Goal: Task Accomplishment & Management: Complete application form

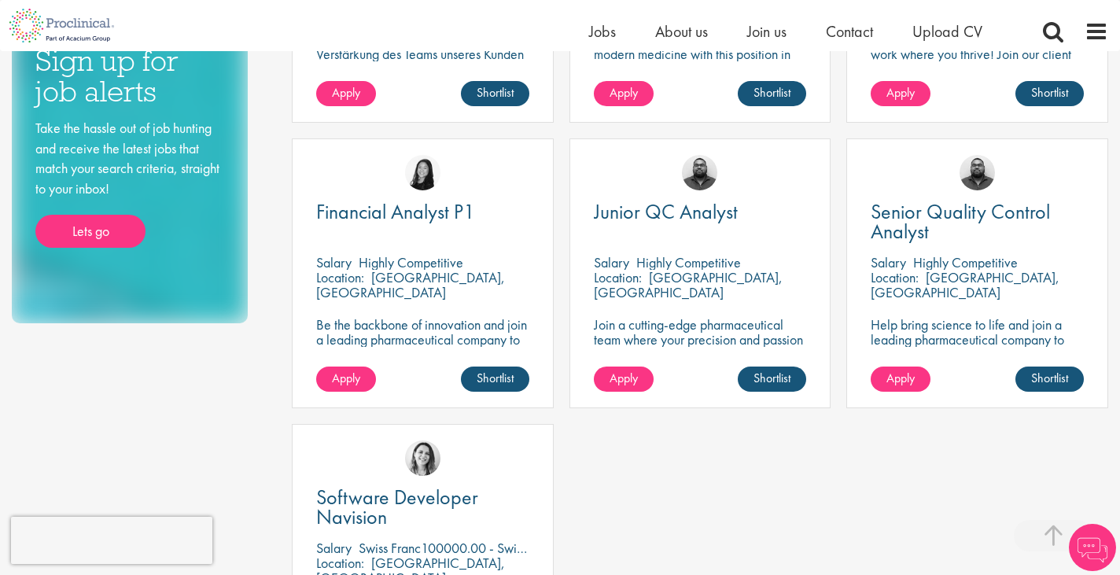
scroll to position [782, 0]
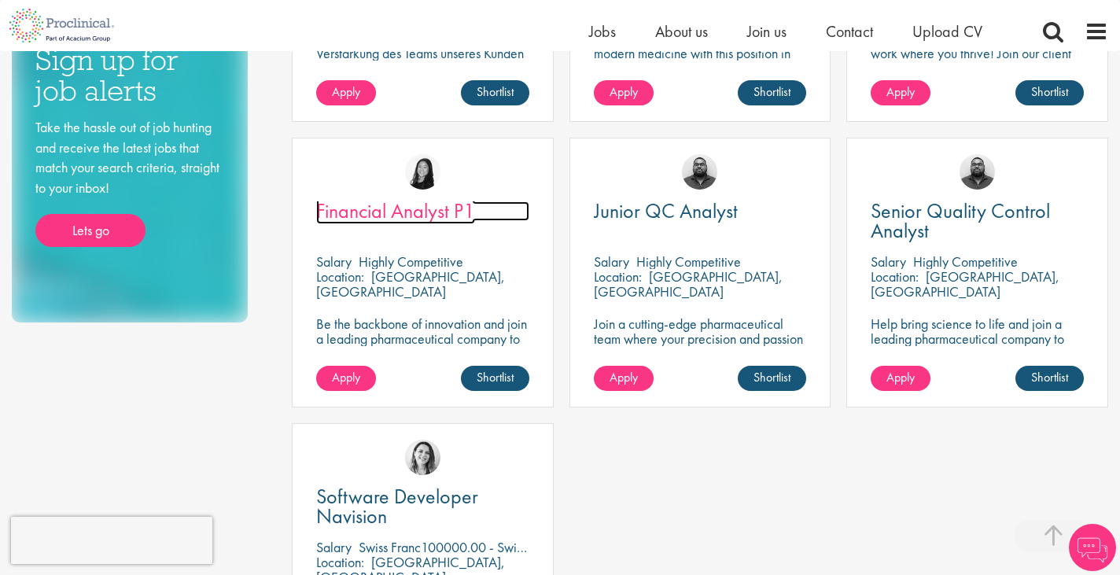
click at [370, 213] on span "Financial Analyst P1" at bounding box center [395, 210] width 159 height 27
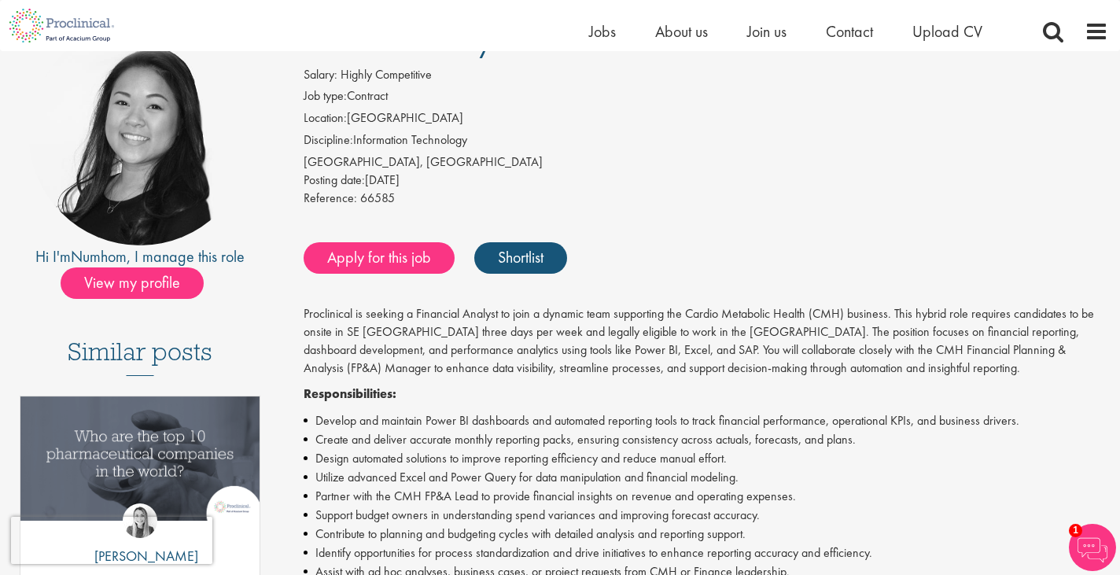
scroll to position [75, 0]
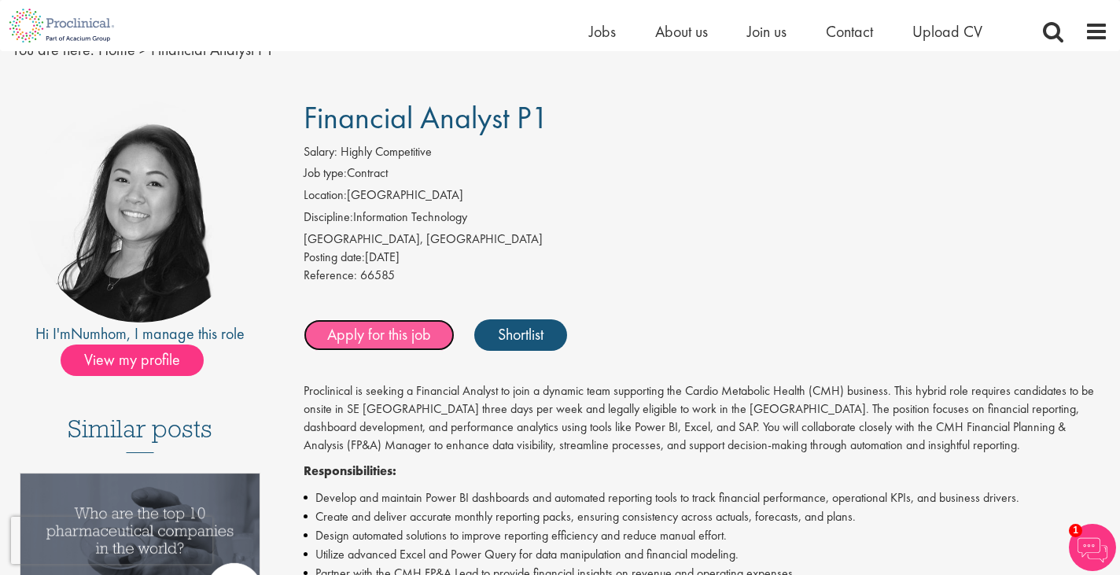
click at [418, 331] on link "Apply for this job" at bounding box center [379, 334] width 151 height 31
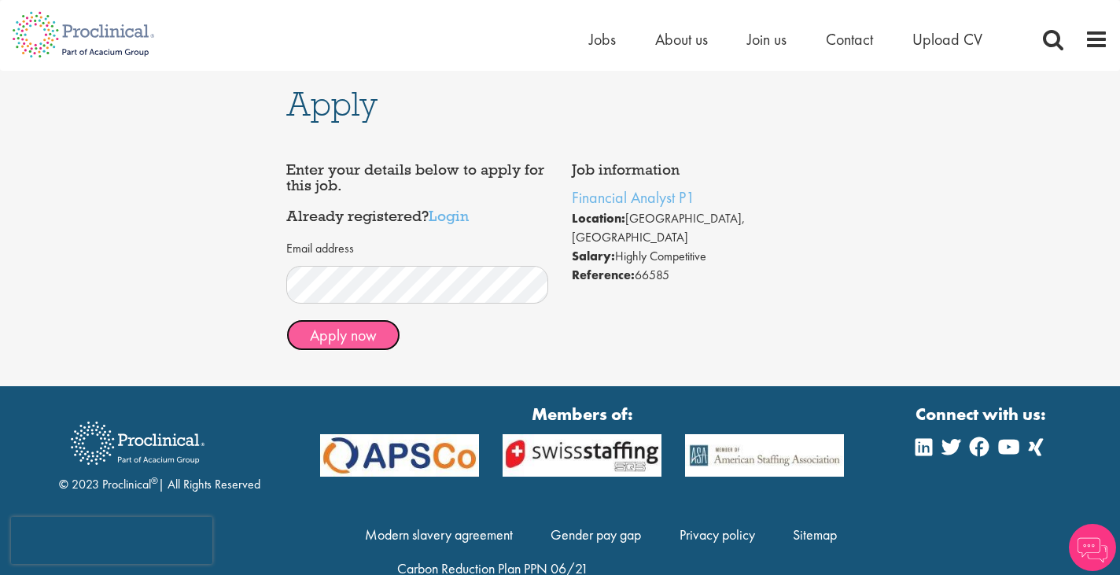
click at [344, 333] on button "Apply now" at bounding box center [343, 334] width 114 height 31
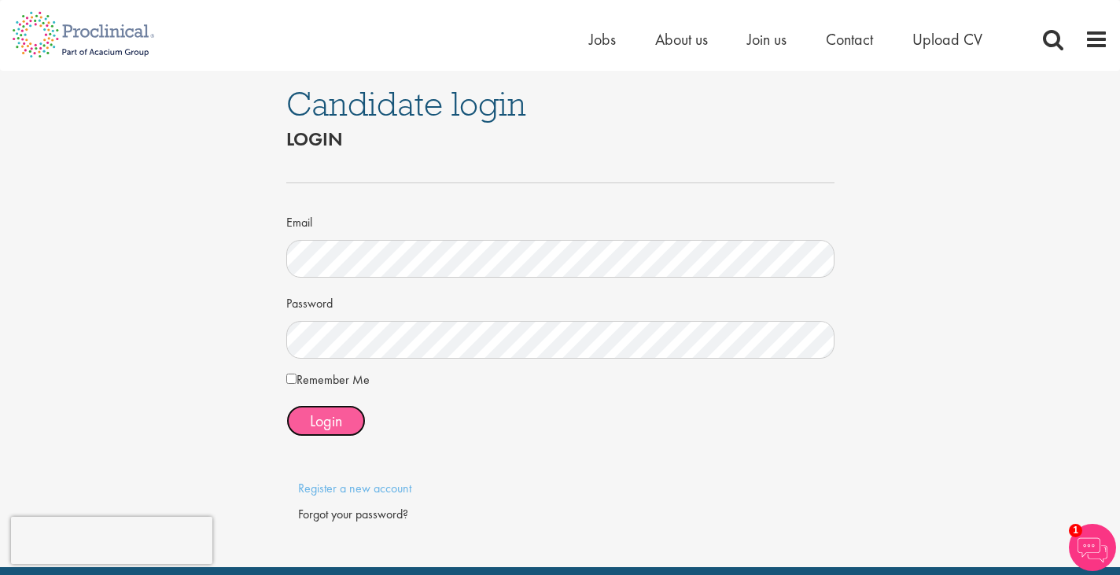
click at [338, 419] on span "Login" at bounding box center [326, 420] width 32 height 20
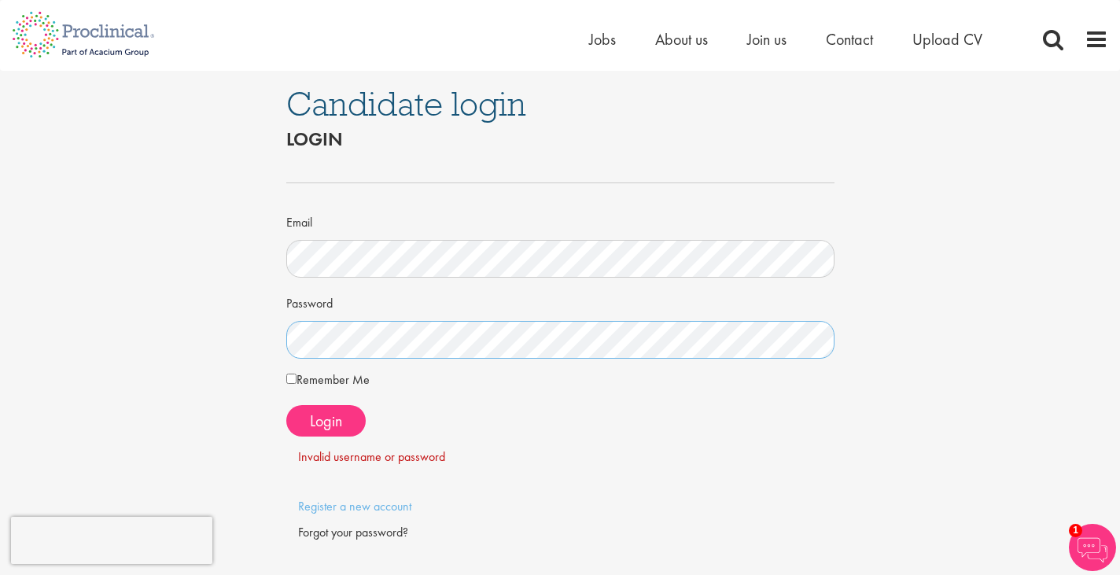
click at [197, 346] on div "Candidate login Login Email Password Remember Me" at bounding box center [559, 328] width 1143 height 514
click at [336, 426] on span "Login" at bounding box center [326, 420] width 32 height 20
click at [323, 417] on span "Login" at bounding box center [326, 420] width 32 height 20
click at [153, 225] on div "Candidate login Login Email Password Remember Me" at bounding box center [559, 328] width 1143 height 514
click at [172, 286] on div "Candidate login Login Email Password Remember Me" at bounding box center [559, 328] width 1143 height 514
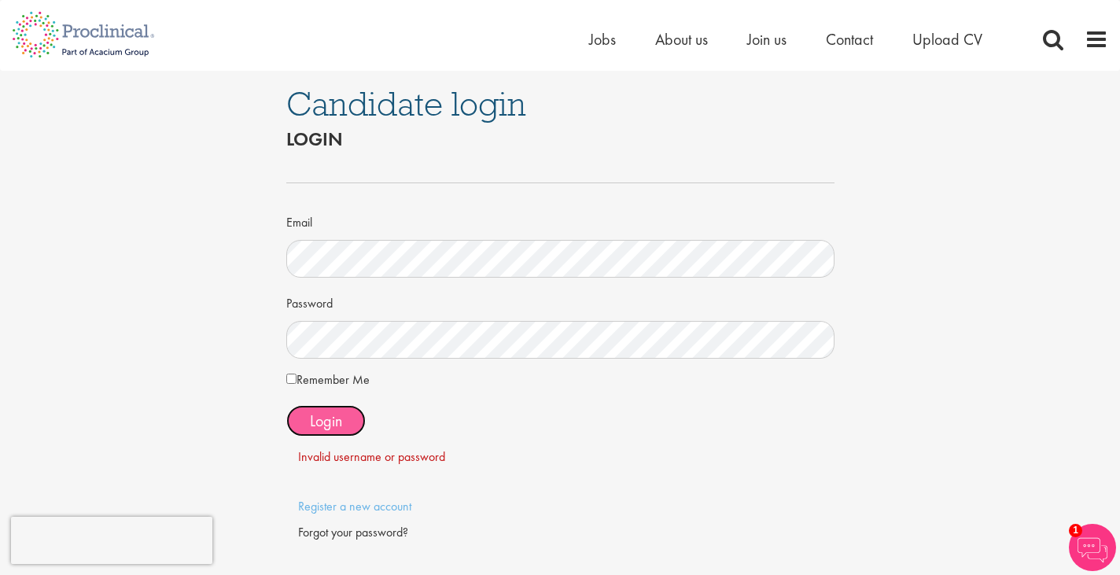
click at [347, 414] on button "Login" at bounding box center [325, 420] width 79 height 31
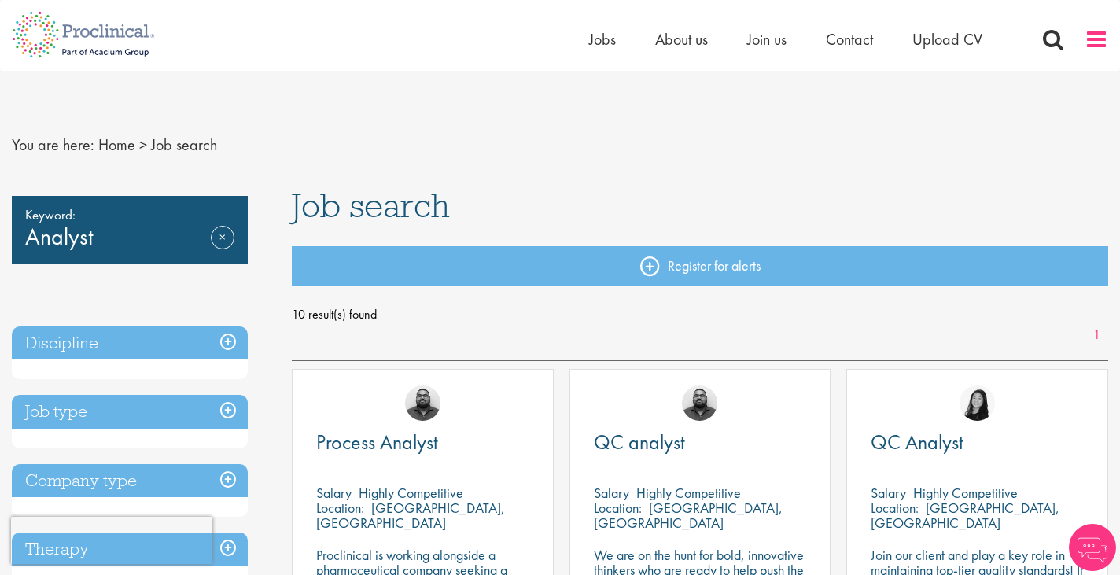
click at [1093, 47] on span at bounding box center [1096, 40] width 24 height 24
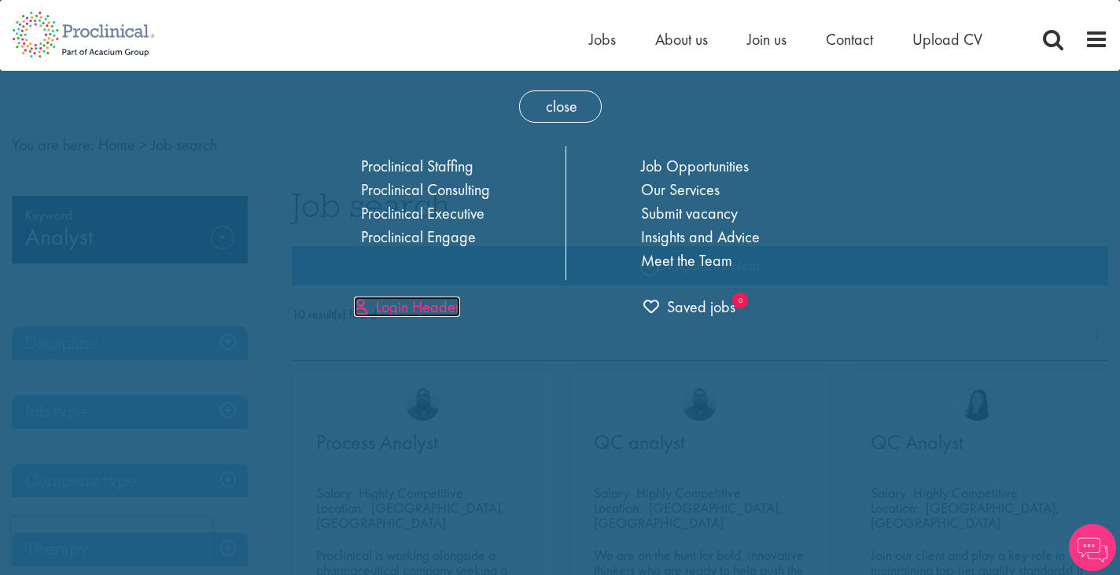
click at [420, 301] on link "Login Header" at bounding box center [407, 306] width 106 height 20
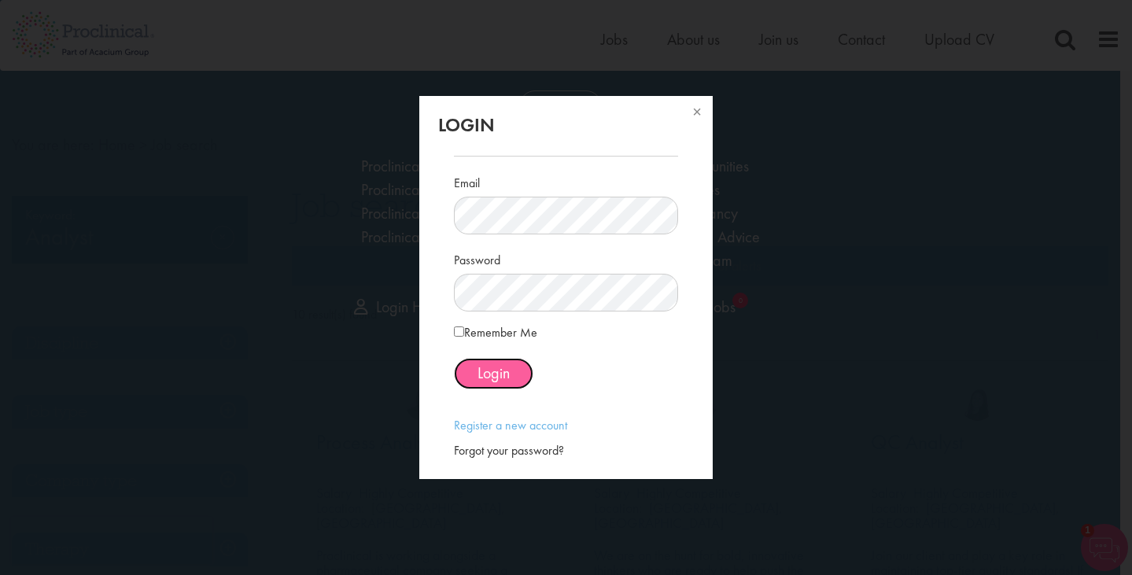
click at [514, 359] on button "Login" at bounding box center [493, 373] width 79 height 31
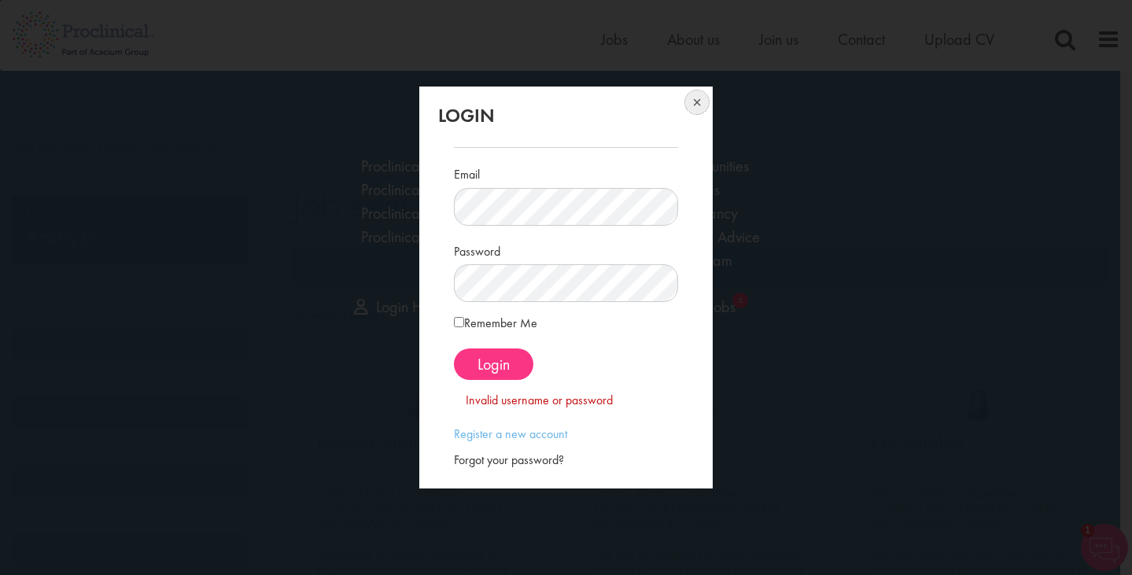
click at [697, 98] on button at bounding box center [695, 103] width 35 height 35
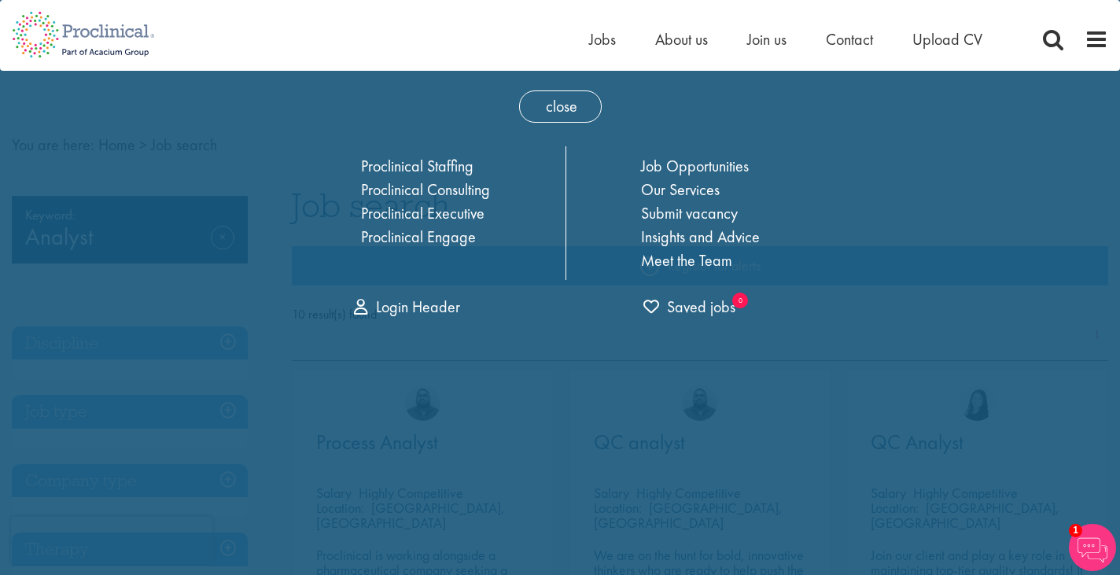
click at [529, 57] on div "Home Jobs About us Join us Contact Upload CV" at bounding box center [554, 29] width 1108 height 59
click at [550, 97] on span "close" at bounding box center [560, 106] width 83 height 32
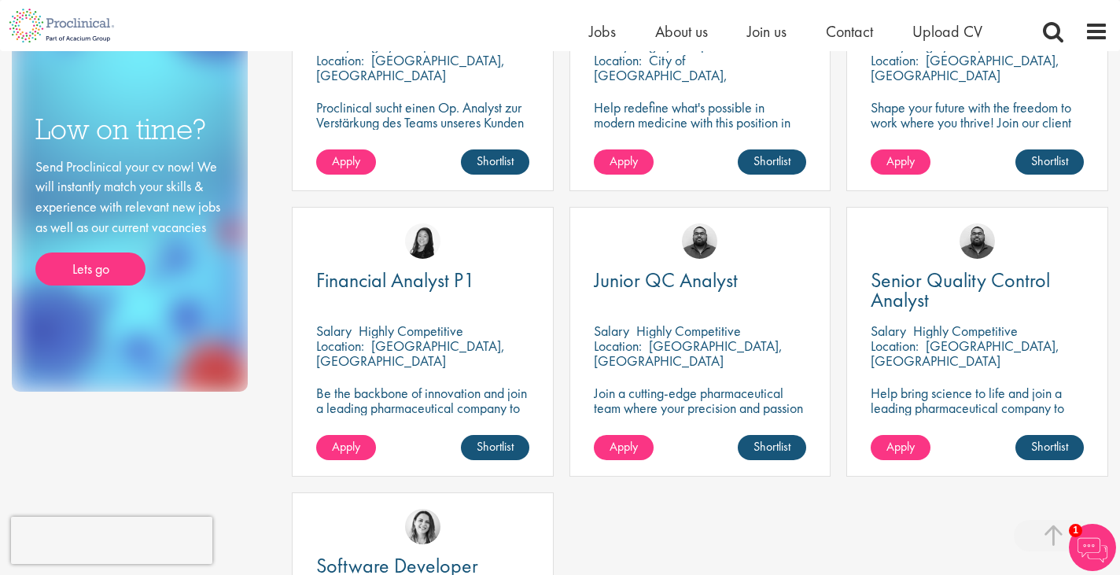
scroll to position [714, 0]
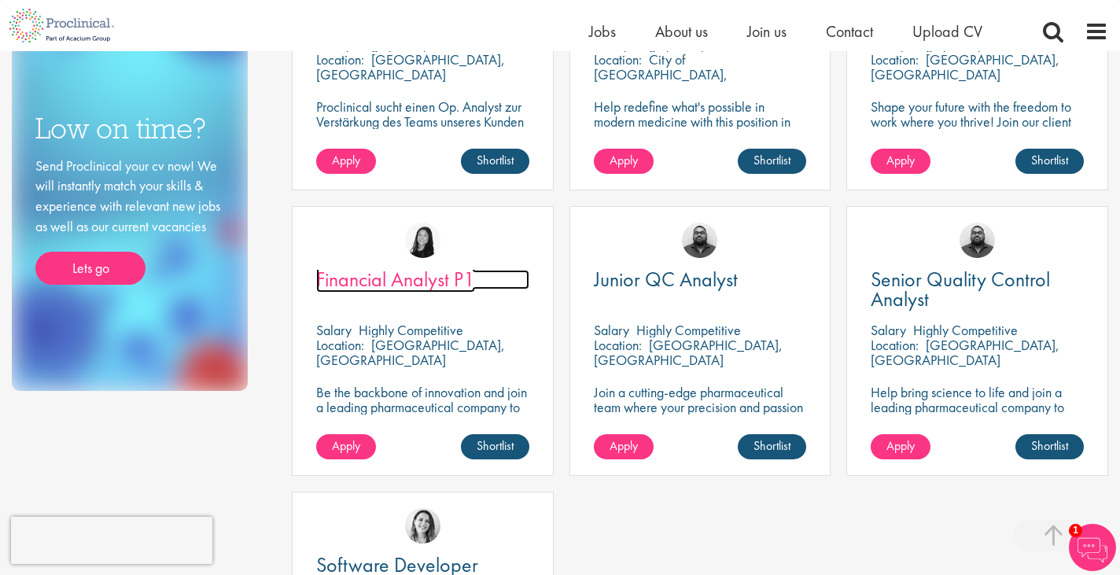
click at [414, 281] on span "Financial Analyst P1" at bounding box center [395, 279] width 159 height 27
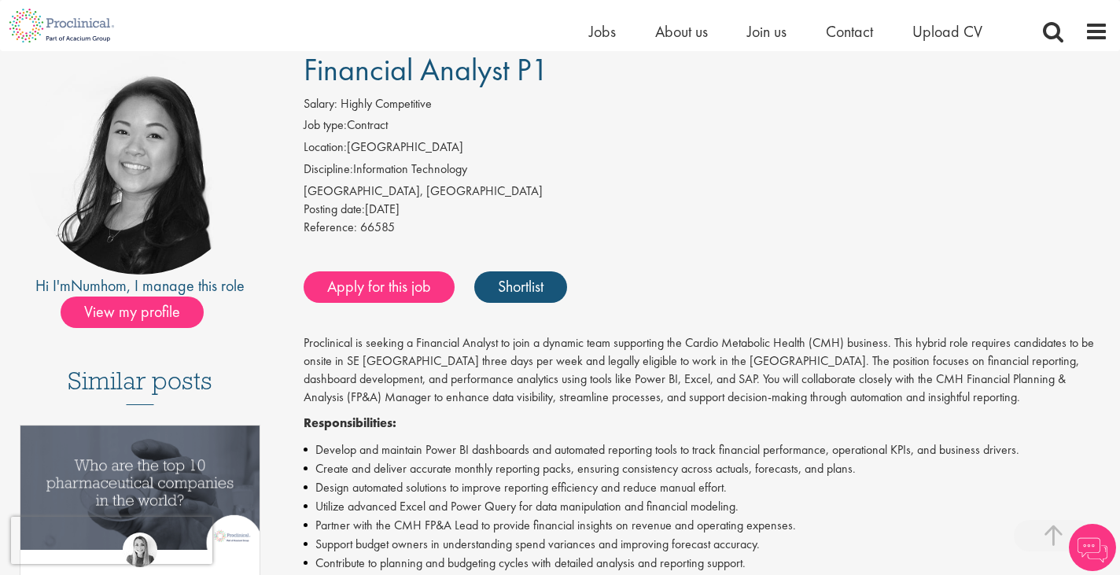
scroll to position [110, 0]
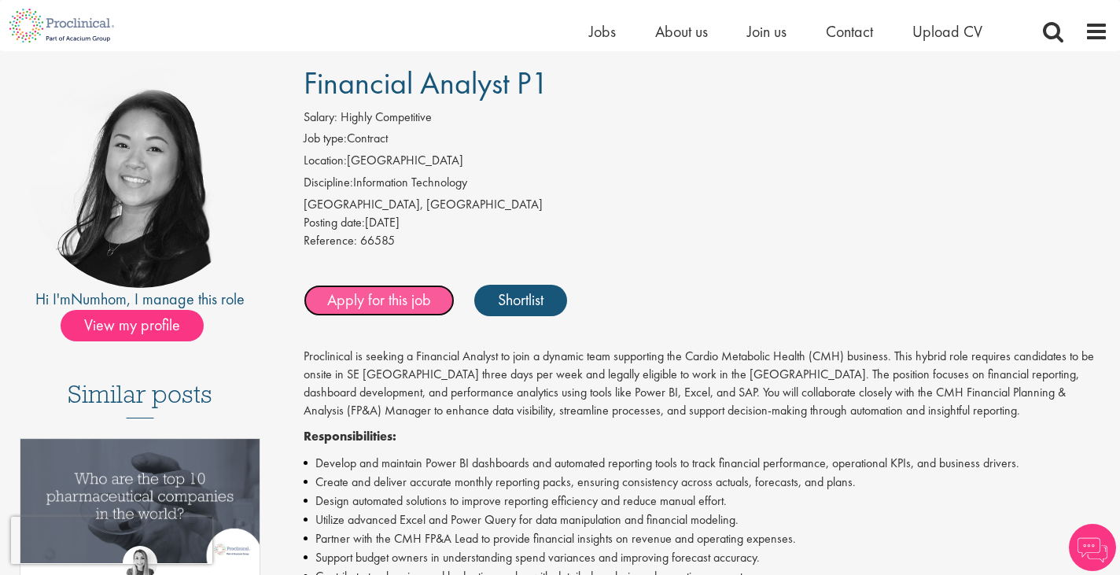
click at [375, 297] on link "Apply for this job" at bounding box center [379, 300] width 151 height 31
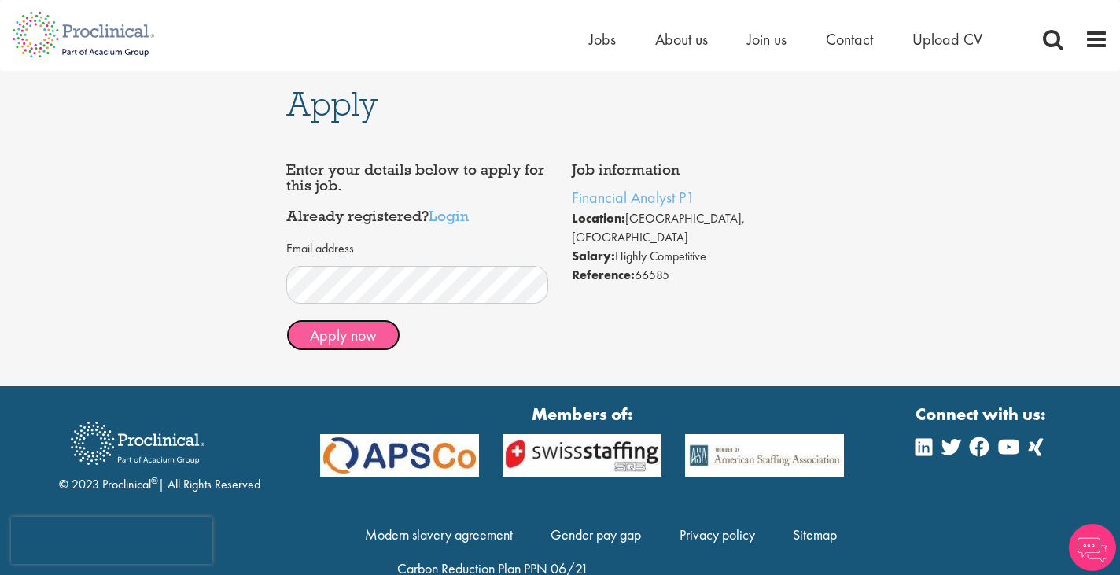
click button "Apply now"
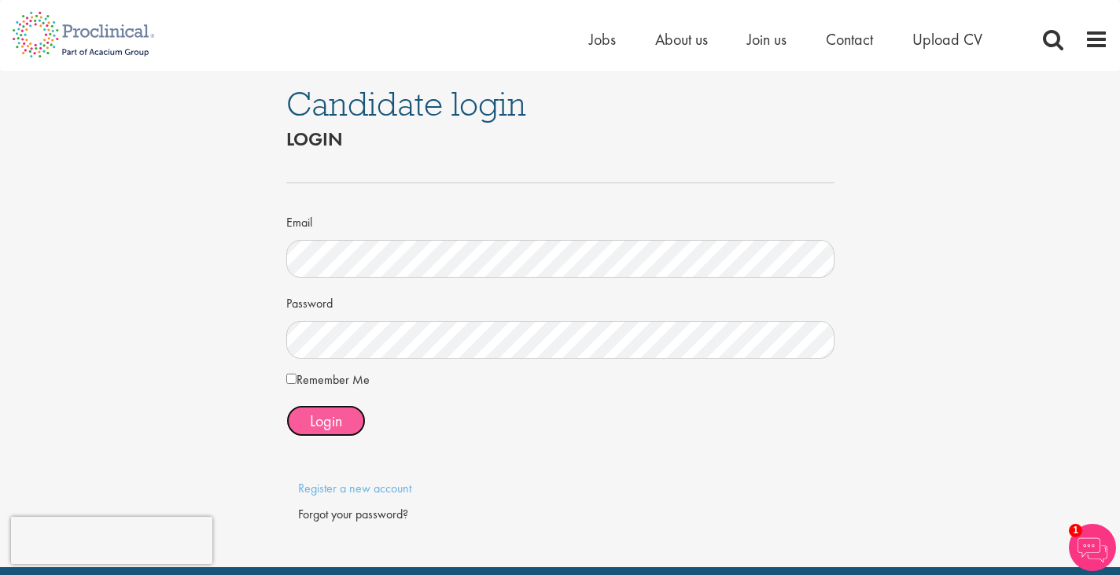
click at [336, 410] on span "Login" at bounding box center [326, 420] width 32 height 20
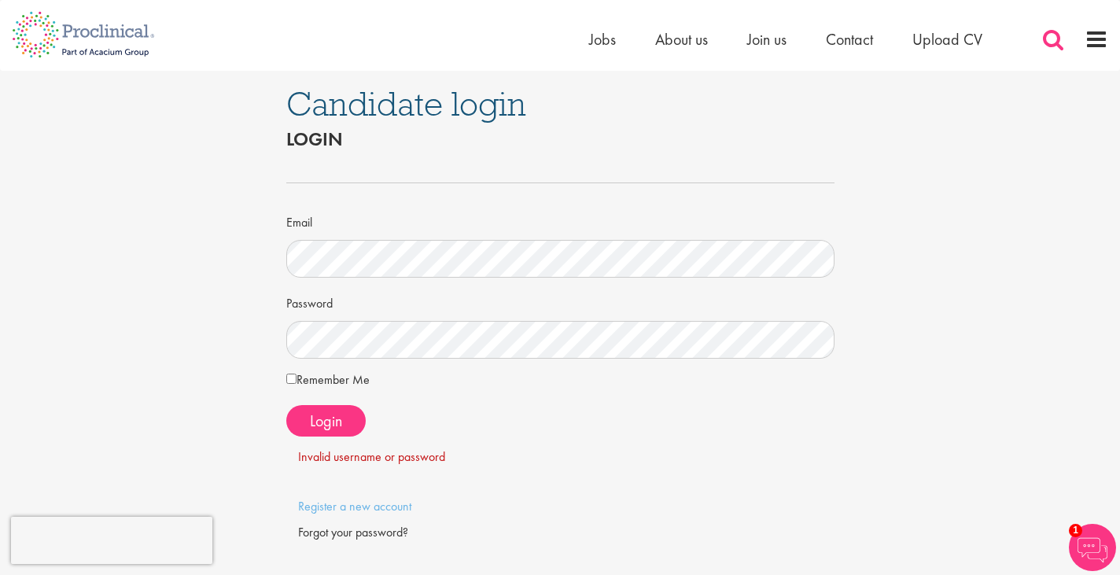
click at [1044, 32] on span at bounding box center [1053, 40] width 24 height 24
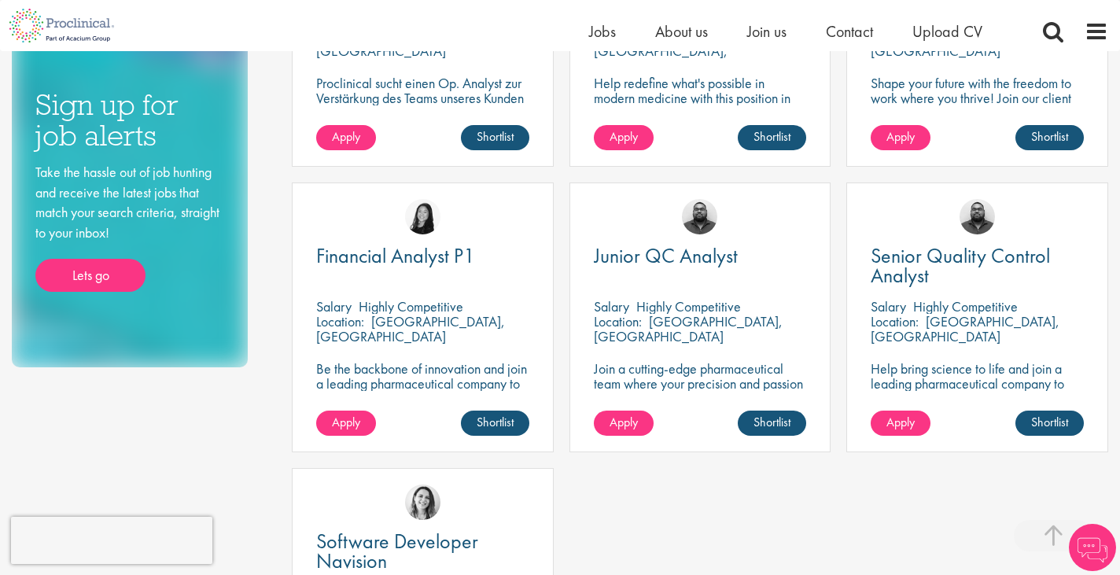
scroll to position [737, 0]
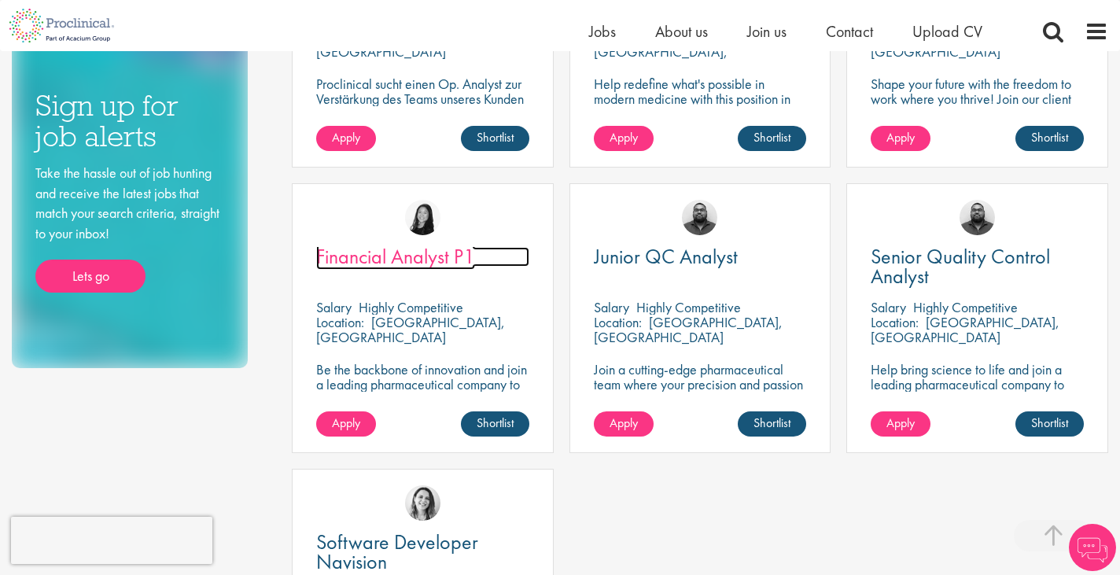
click at [379, 269] on span "Financial Analyst P1" at bounding box center [395, 256] width 159 height 27
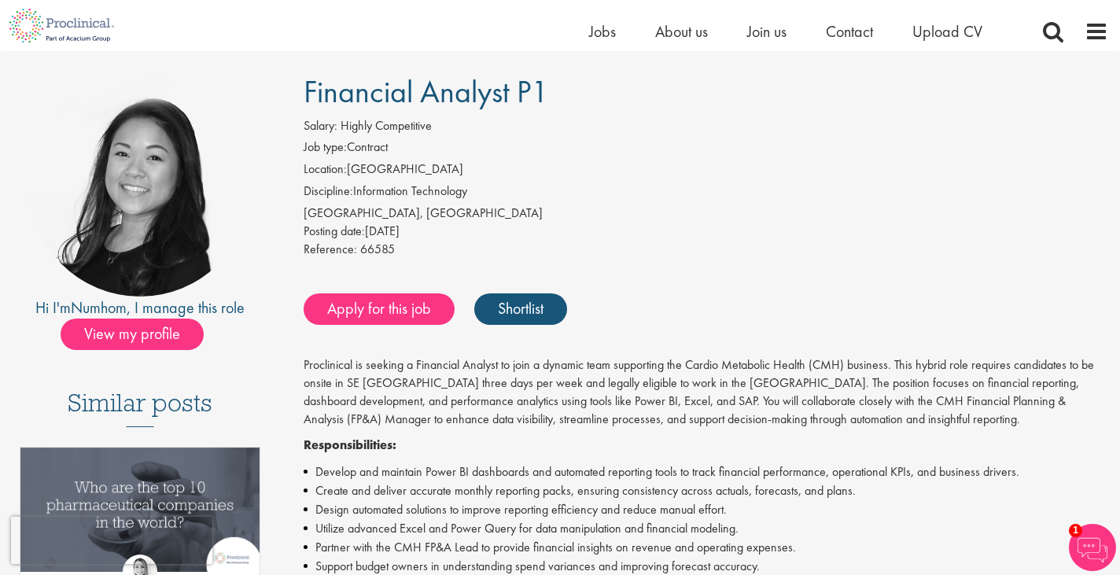
scroll to position [102, 0]
drag, startPoint x: 687, startPoint y: 361, endPoint x: 812, endPoint y: 367, distance: 124.4
click at [812, 367] on p "Proclinical is seeking a Financial Analyst to join a dynamic team supporting th…" at bounding box center [706, 391] width 804 height 72
copy p "Cardio Metabolic Health"
click at [1054, 28] on span at bounding box center [1053, 32] width 24 height 24
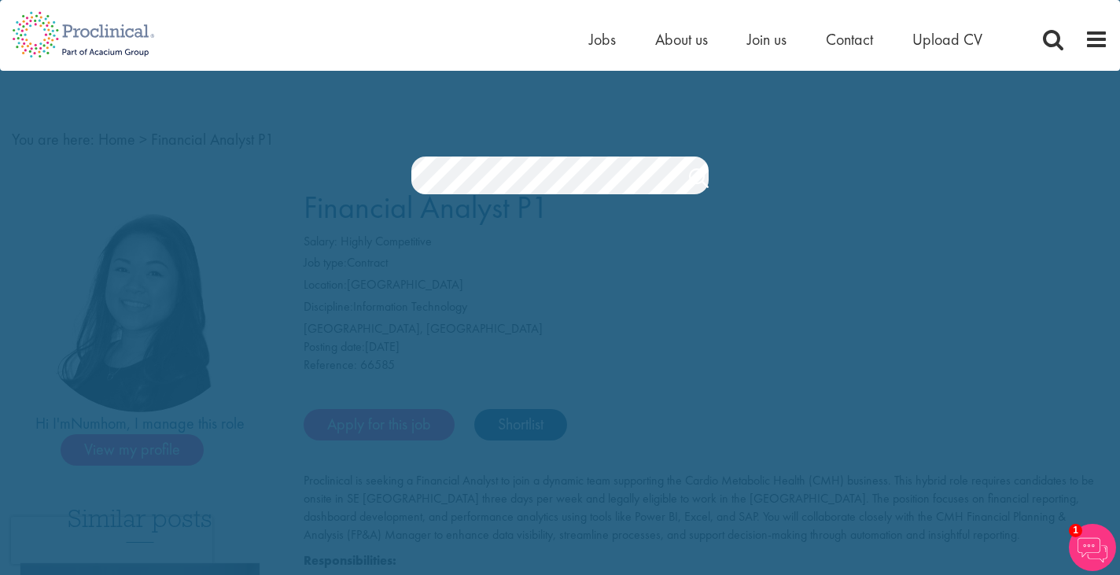
scroll to position [0, 0]
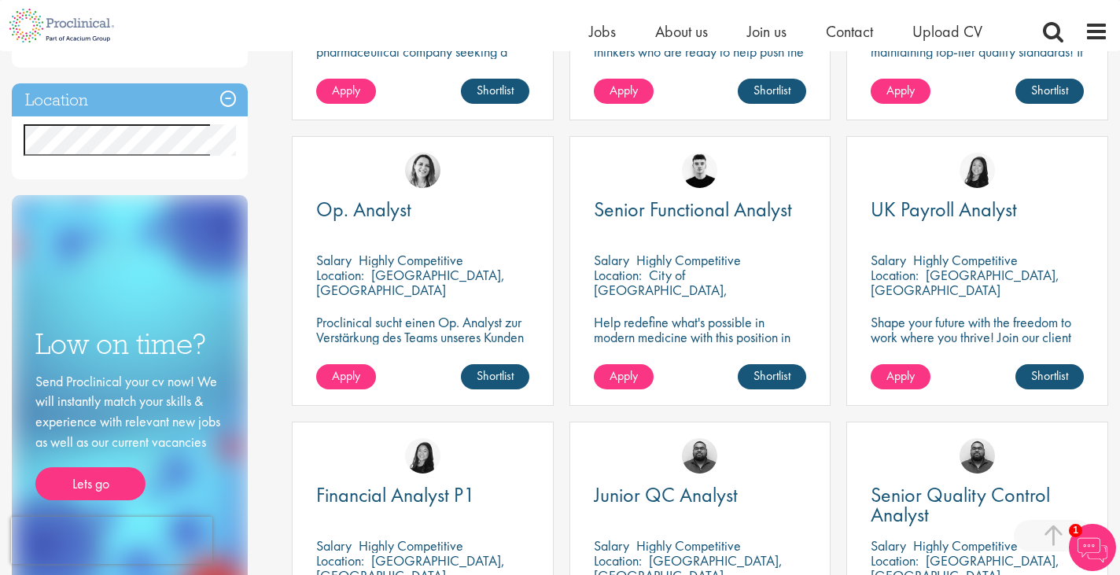
scroll to position [502, 0]
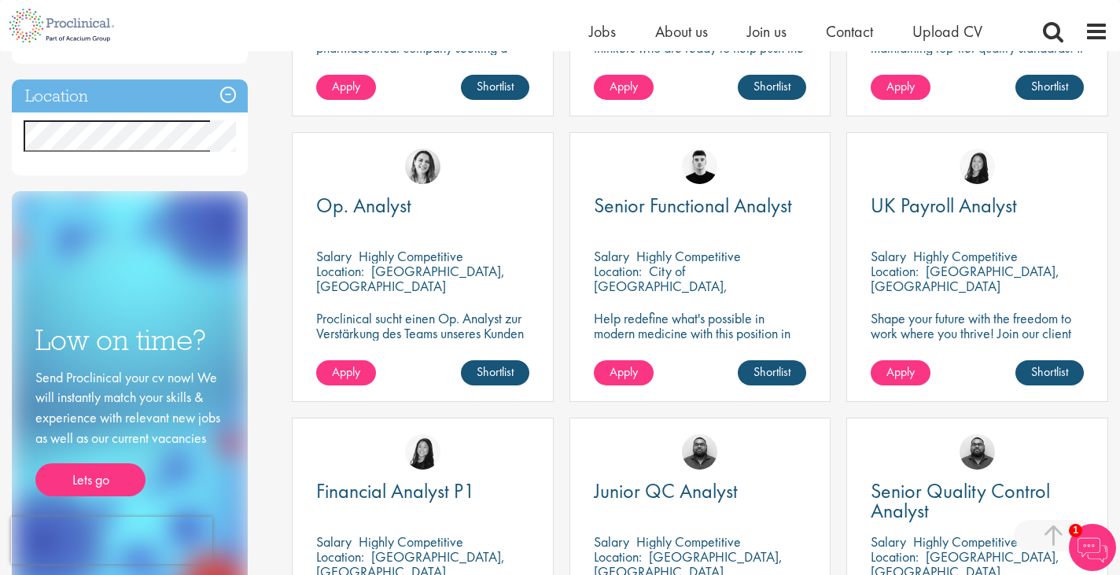
drag, startPoint x: 351, startPoint y: 207, endPoint x: 568, endPoint y: 172, distance: 219.8
click at [568, 172] on div "Senior Functional Analyst Salary Highly Competitive Location: City of London, E…" at bounding box center [700, 274] width 278 height 285
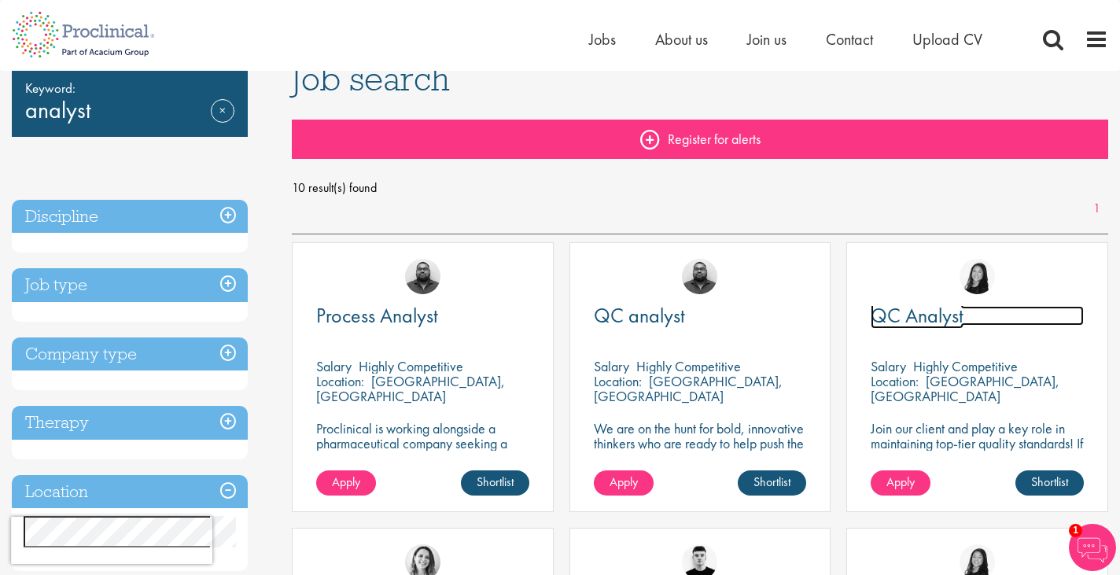
scroll to position [0, 0]
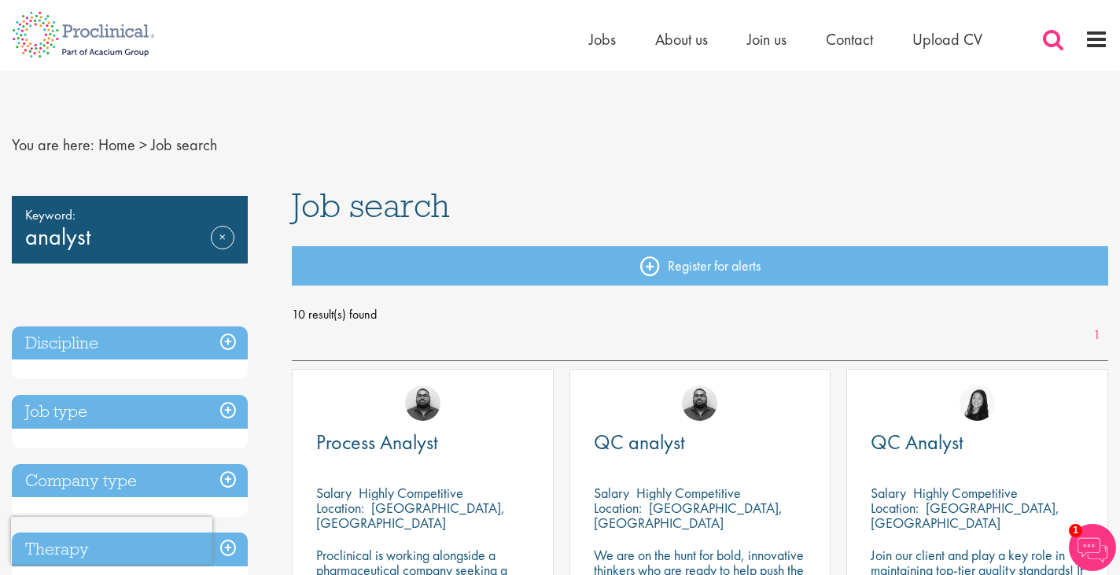
click at [1054, 41] on span at bounding box center [1053, 40] width 24 height 24
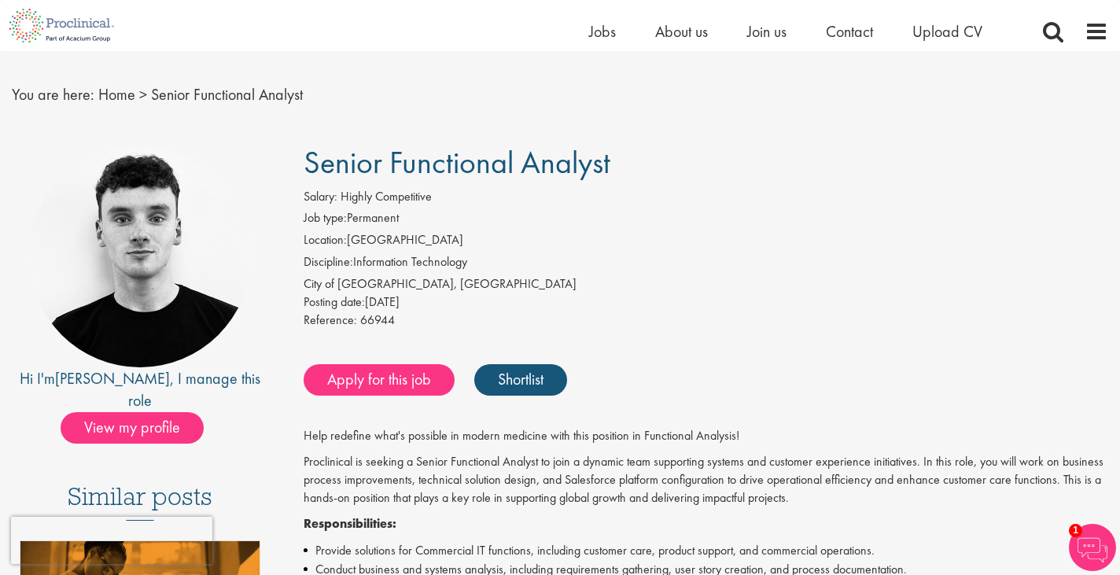
scroll to position [29, 0]
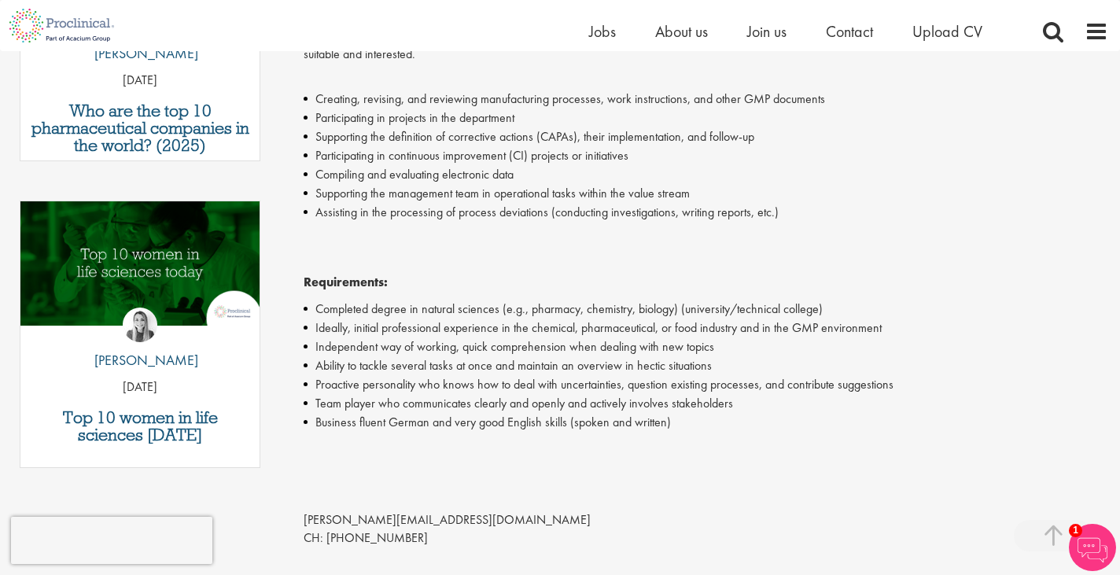
scroll to position [690, 0]
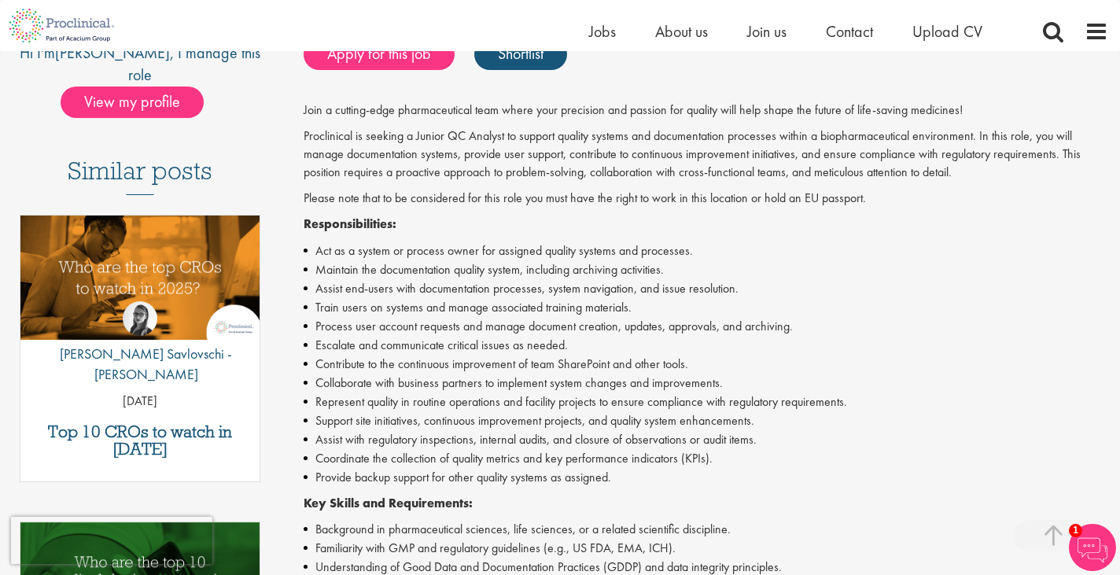
scroll to position [416, 0]
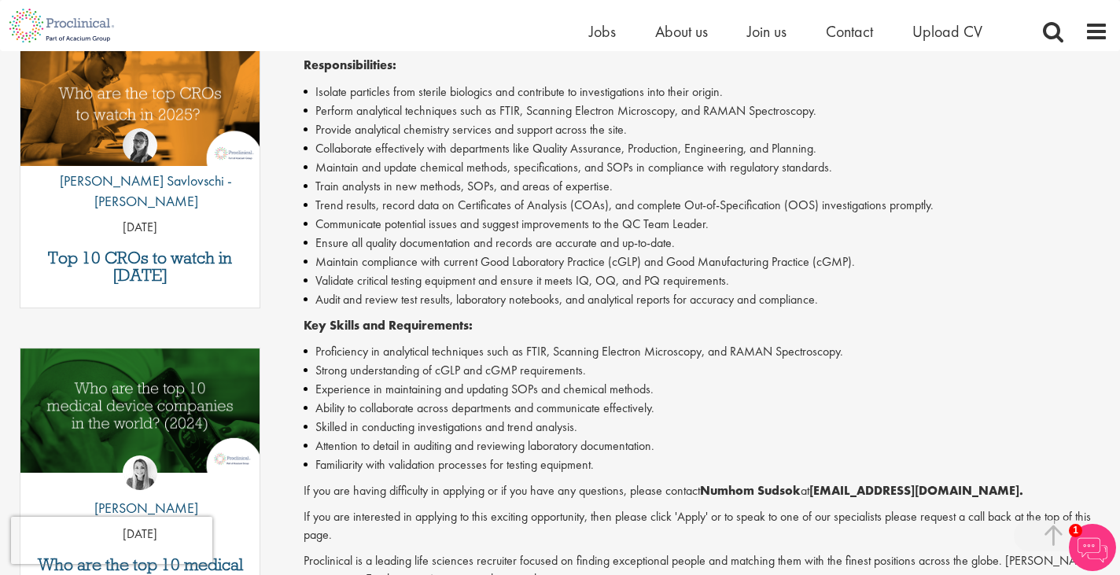
scroll to position [508, 0]
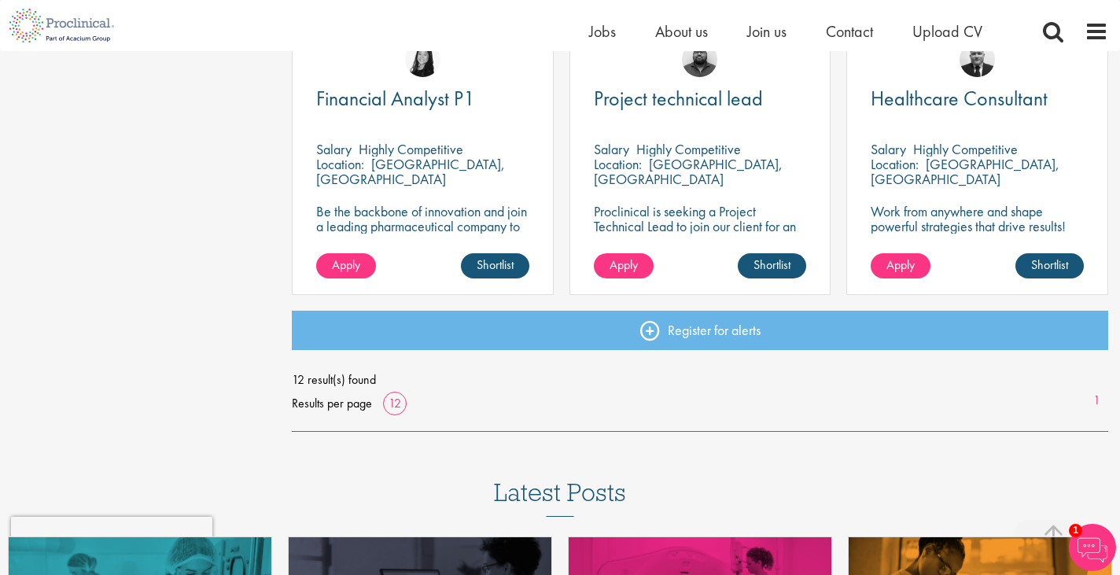
scroll to position [1187, 0]
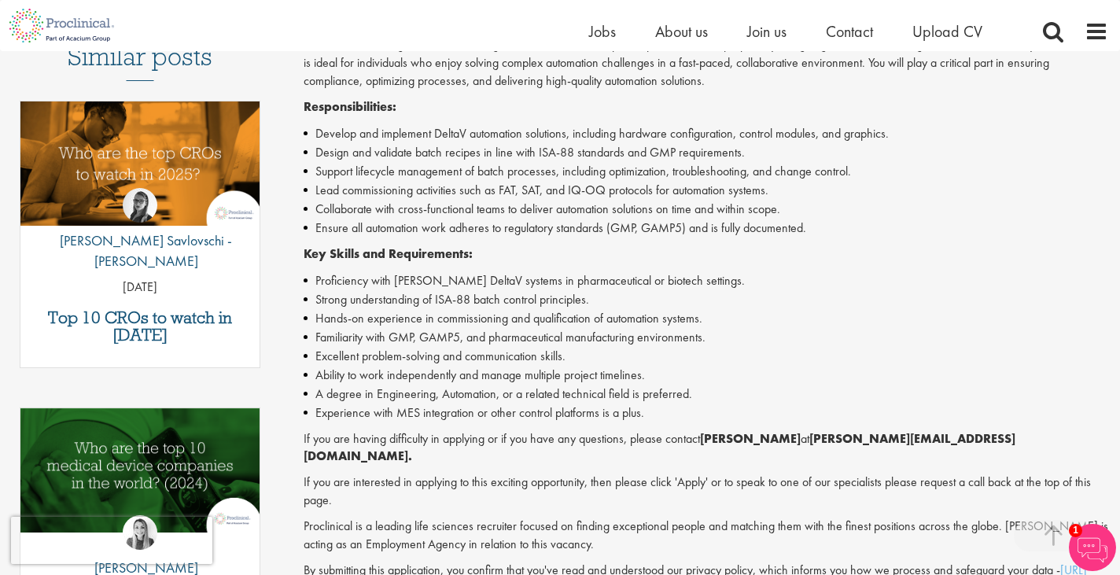
scroll to position [450, 0]
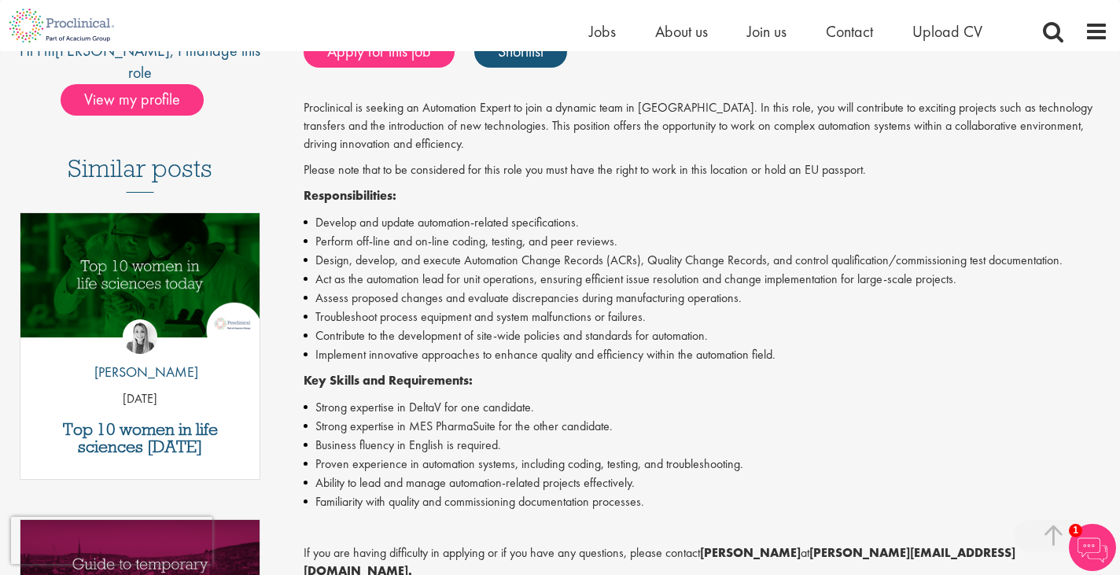
scroll to position [359, 0]
